Goal: Task Accomplishment & Management: Complete application form

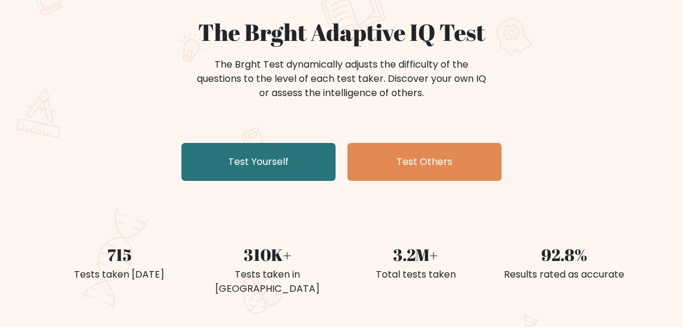
click at [294, 154] on link "Test Yourself" at bounding box center [258, 162] width 154 height 38
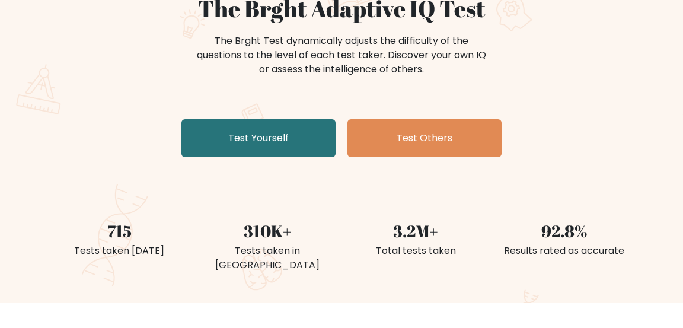
scroll to position [161, 0]
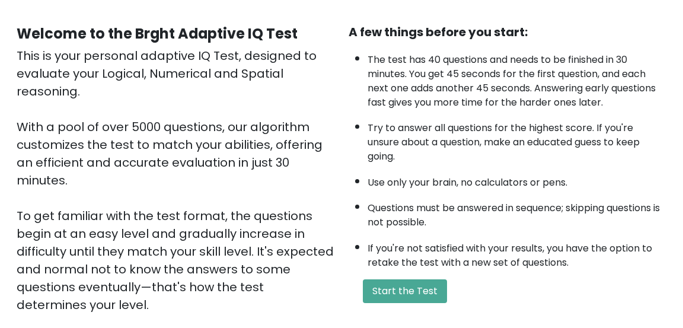
scroll to position [87, 0]
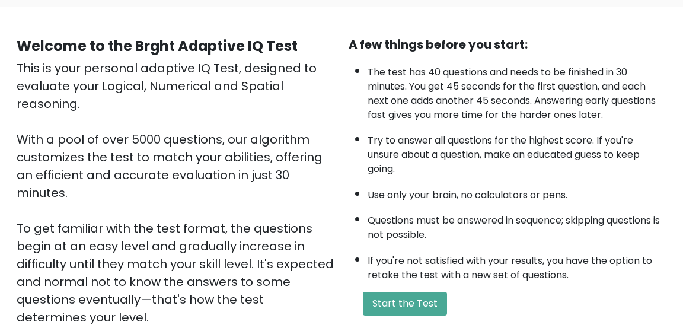
click at [428, 299] on button "Start the Test" at bounding box center [405, 304] width 84 height 24
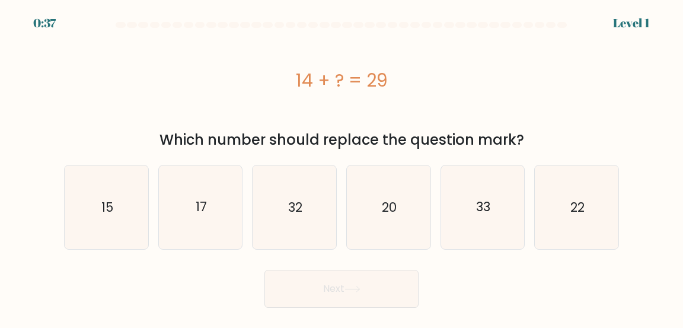
click at [104, 221] on icon "15" at bounding box center [107, 207] width 84 height 84
click at [341, 167] on input "a. 15" at bounding box center [341, 165] width 1 height 3
radio input "true"
click at [378, 281] on button "Next" at bounding box center [341, 289] width 154 height 38
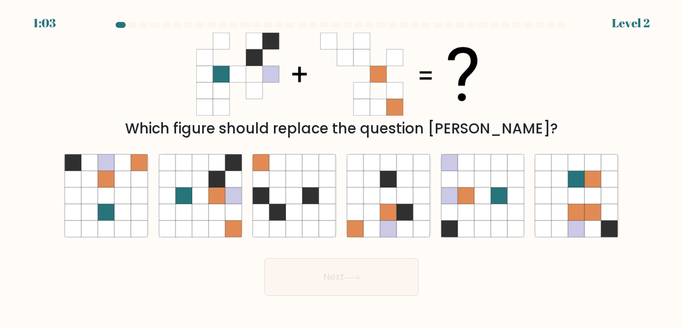
click at [216, 220] on icon at bounding box center [217, 212] width 17 height 17
click at [341, 167] on input "b." at bounding box center [341, 165] width 1 height 3
radio input "true"
click at [354, 296] on button "Next" at bounding box center [341, 277] width 154 height 38
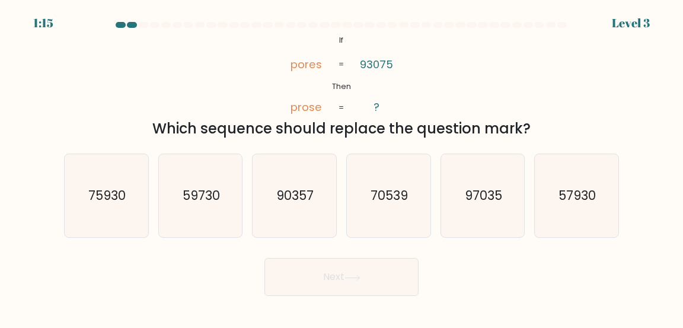
click at [311, 204] on text "90357" at bounding box center [295, 195] width 37 height 17
click at [341, 167] on input "c. 90357" at bounding box center [341, 165] width 1 height 3
radio input "true"
click at [368, 296] on button "Next" at bounding box center [341, 277] width 154 height 38
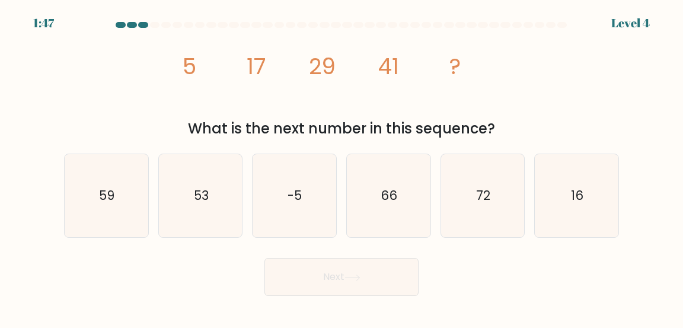
click at [204, 222] on icon "53" at bounding box center [201, 196] width 84 height 84
click at [341, 167] on input "b. 53" at bounding box center [341, 165] width 1 height 3
radio input "true"
click at [357, 296] on button "Next" at bounding box center [341, 277] width 154 height 38
click at [370, 283] on button "Next" at bounding box center [341, 277] width 154 height 38
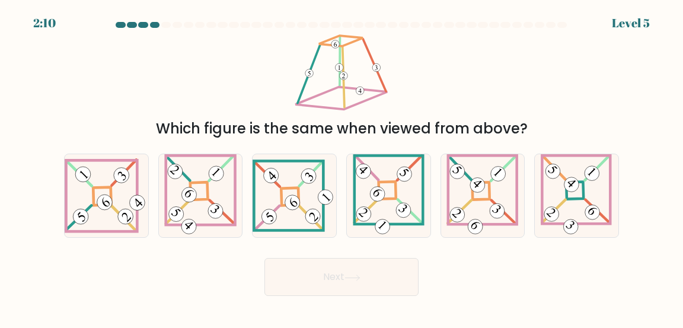
click at [114, 199] on icon at bounding box center [107, 195] width 84 height 74
click at [341, 167] on input "a." at bounding box center [341, 165] width 1 height 3
radio input "true"
click at [360, 281] on icon at bounding box center [352, 277] width 16 height 7
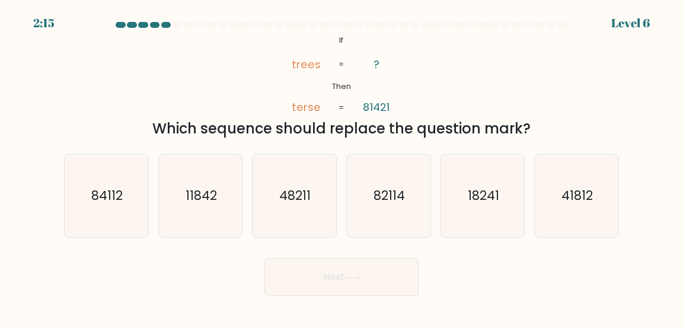
click at [122, 204] on text "84112" at bounding box center [106, 195] width 31 height 17
click at [341, 167] on input "a. 84112" at bounding box center [341, 165] width 1 height 3
radio input "true"
click at [365, 296] on button "Next" at bounding box center [341, 277] width 154 height 38
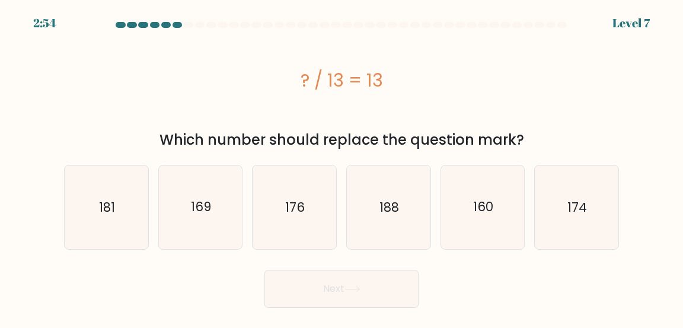
click at [206, 222] on icon "169" at bounding box center [201, 207] width 84 height 84
click at [341, 167] on input "b. 169" at bounding box center [341, 165] width 1 height 3
radio input "true"
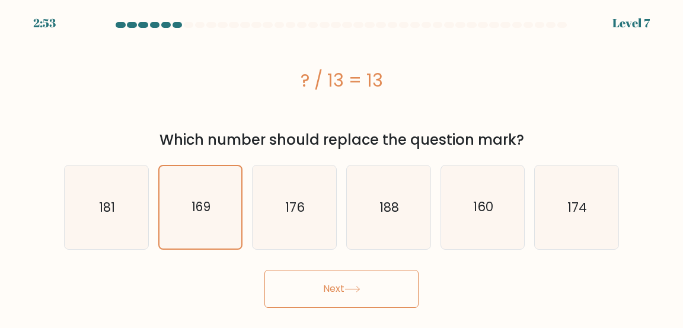
click at [319, 290] on button "Next" at bounding box center [341, 289] width 154 height 38
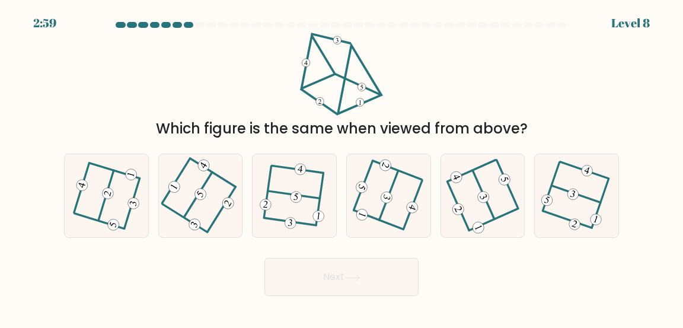
click at [491, 220] on icon at bounding box center [482, 195] width 67 height 67
click at [342, 167] on input "e." at bounding box center [341, 165] width 1 height 3
radio input "true"
click at [379, 292] on button "Next" at bounding box center [341, 277] width 154 height 38
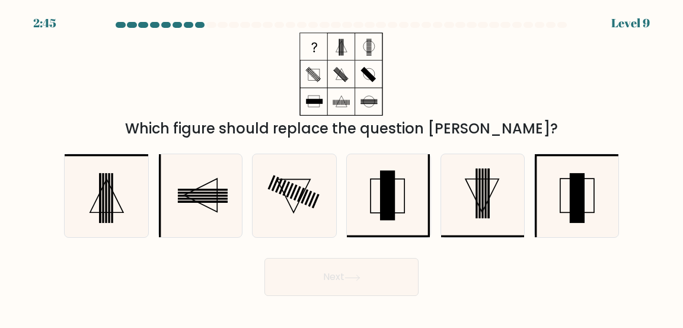
click at [561, 212] on rect at bounding box center [577, 195] width 34 height 34
click at [342, 167] on input "f." at bounding box center [341, 165] width 1 height 3
radio input "true"
click at [372, 295] on button "Next" at bounding box center [341, 277] width 154 height 38
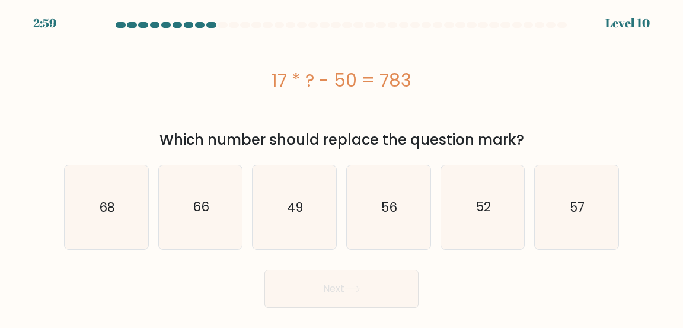
click at [295, 210] on text "49" at bounding box center [295, 207] width 16 height 17
click at [341, 167] on input "c. 49" at bounding box center [341, 165] width 1 height 3
radio input "true"
click at [356, 289] on icon at bounding box center [352, 288] width 14 height 5
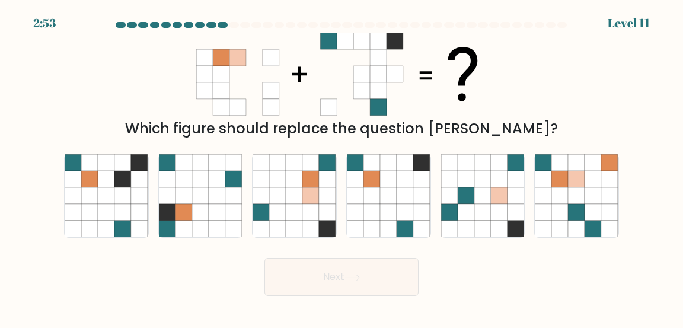
click at [311, 187] on icon at bounding box center [311, 179] width 17 height 17
click at [341, 167] on input "c." at bounding box center [341, 165] width 1 height 3
radio input "true"
click at [303, 296] on button "Next" at bounding box center [341, 277] width 154 height 38
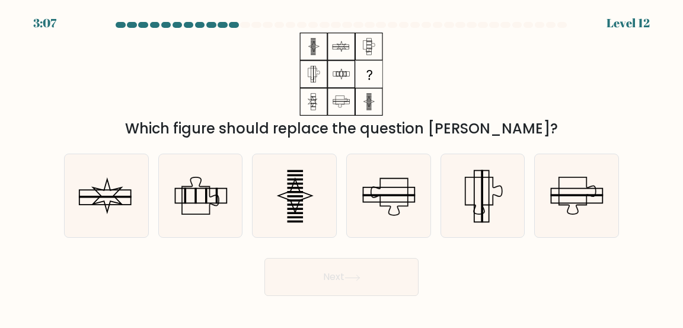
scroll to position [26, 0]
click at [319, 207] on icon at bounding box center [294, 196] width 84 height 84
click at [341, 167] on input "c." at bounding box center [341, 165] width 1 height 3
radio input "true"
click at [346, 283] on button "Next" at bounding box center [341, 277] width 154 height 38
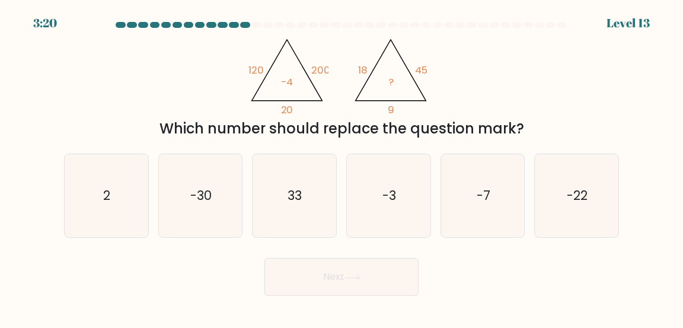
scroll to position [0, 0]
click at [418, 210] on icon "-3" at bounding box center [389, 196] width 84 height 84
click at [342, 167] on input "d. -3" at bounding box center [341, 165] width 1 height 3
radio input "true"
click at [379, 296] on button "Next" at bounding box center [341, 277] width 154 height 38
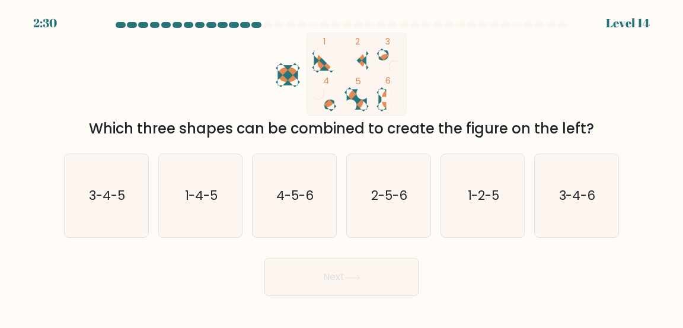
click at [108, 234] on icon "3-4-5" at bounding box center [107, 196] width 84 height 84
click at [341, 167] on input "a. 3-4-5" at bounding box center [341, 165] width 1 height 3
radio input "true"
click at [364, 296] on button "Next" at bounding box center [341, 277] width 154 height 38
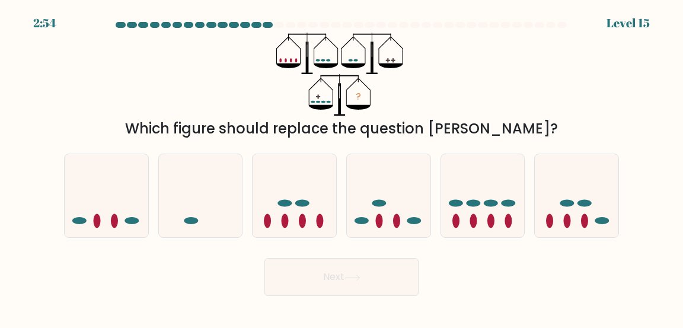
click at [306, 228] on ellipse at bounding box center [302, 221] width 7 height 14
click at [341, 167] on input "c." at bounding box center [341, 165] width 1 height 3
radio input "true"
click at [326, 293] on button "Next" at bounding box center [341, 277] width 154 height 38
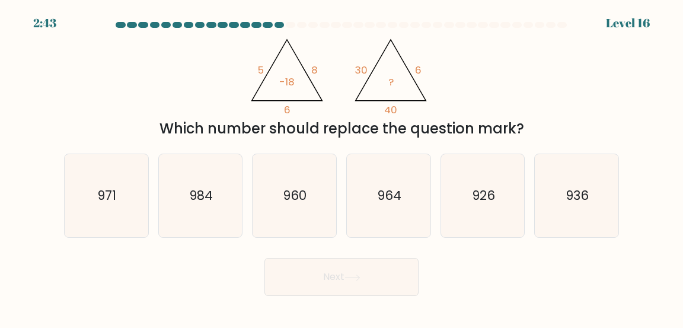
click at [292, 204] on text "960" at bounding box center [295, 195] width 24 height 17
click at [341, 167] on input "c. 960" at bounding box center [341, 165] width 1 height 3
radio input "true"
click at [335, 296] on button "Next" at bounding box center [341, 277] width 154 height 38
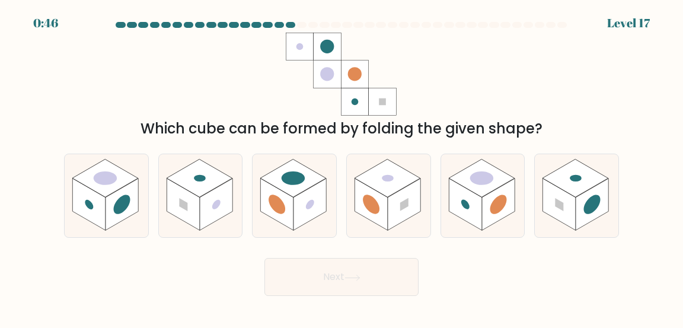
click at [206, 229] on rect at bounding box center [216, 204] width 33 height 52
click at [341, 167] on input "b." at bounding box center [341, 165] width 1 height 3
radio input "true"
click at [346, 288] on button "Next" at bounding box center [341, 277] width 154 height 38
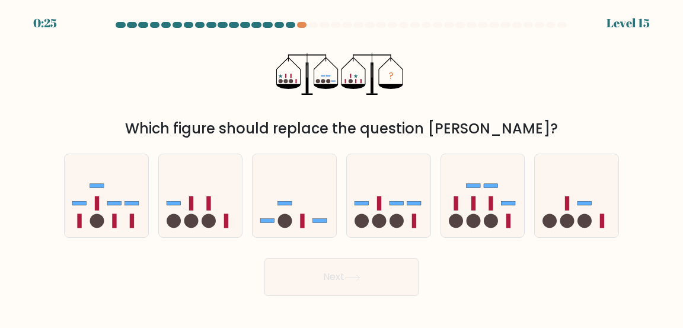
click at [298, 220] on icon at bounding box center [294, 195] width 84 height 69
click at [341, 167] on input "c." at bounding box center [341, 165] width 1 height 3
radio input "true"
click at [382, 274] on button "Next" at bounding box center [341, 277] width 154 height 38
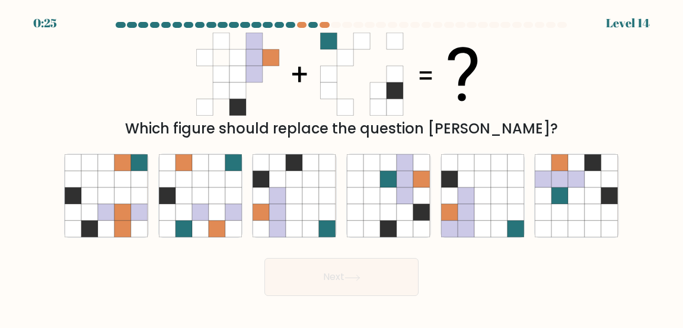
click at [307, 220] on icon at bounding box center [311, 212] width 17 height 17
click at [341, 167] on input "c." at bounding box center [341, 165] width 1 height 3
radio input "true"
click at [343, 290] on button "Next" at bounding box center [341, 277] width 154 height 38
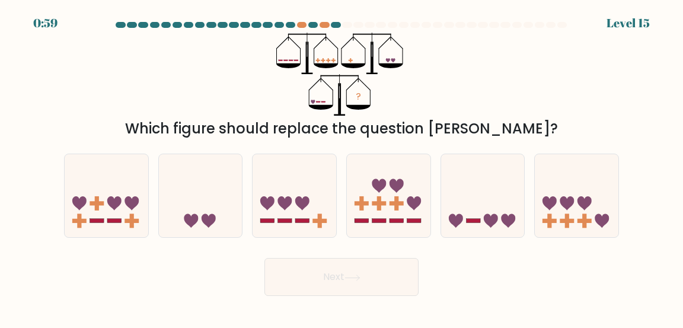
click at [314, 13] on div "0:59 Level 15" at bounding box center [341, 7] width 683 height 14
click at [322, 15] on div "0:59 Level 15" at bounding box center [341, 16] width 683 height 32
click at [324, 23] on div at bounding box center [324, 25] width 10 height 6
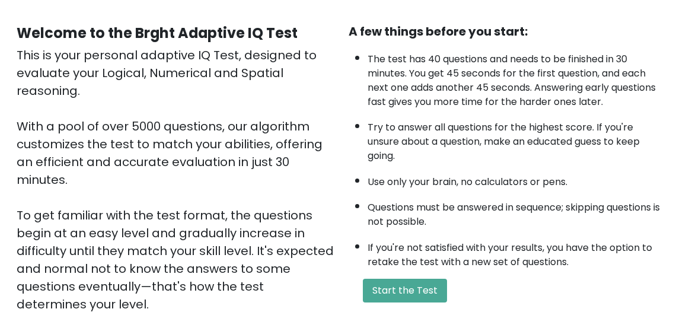
scroll to position [100, 0]
